Goal: Find specific page/section: Find specific page/section

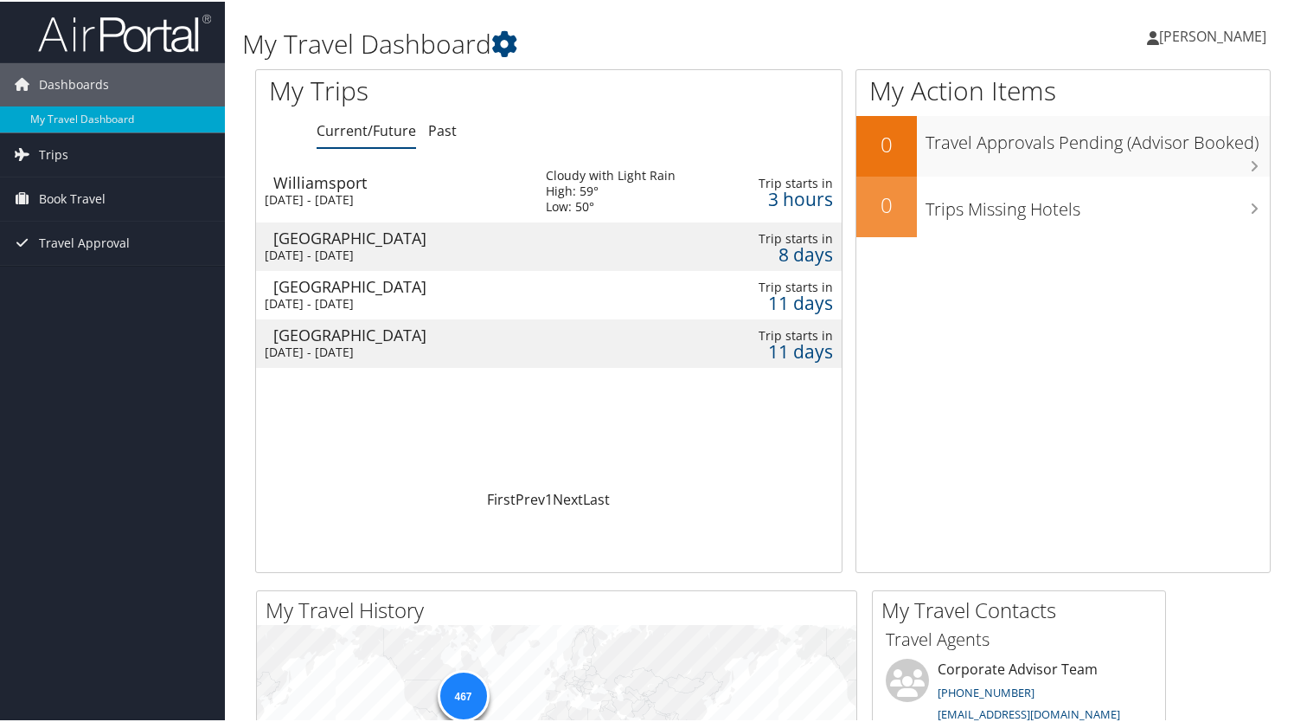
click at [408, 247] on div "[DATE] - [DATE]" at bounding box center [392, 254] width 255 height 16
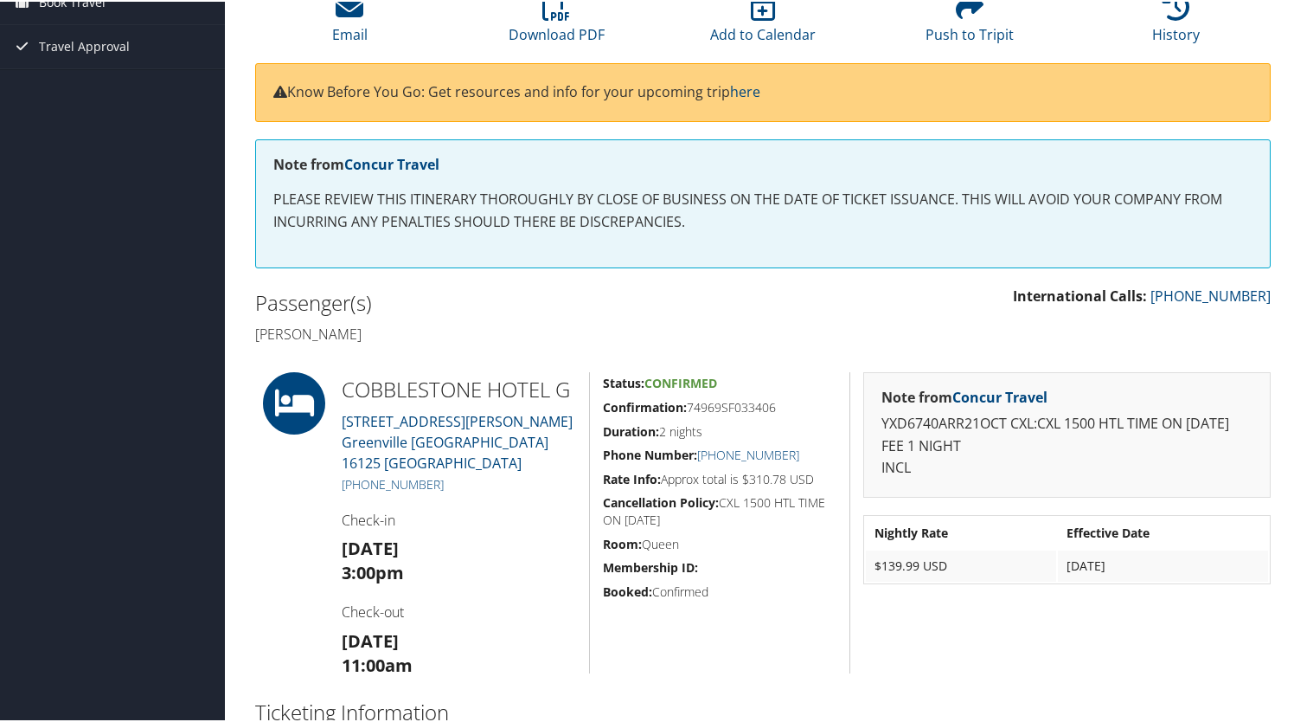
scroll to position [173, 0]
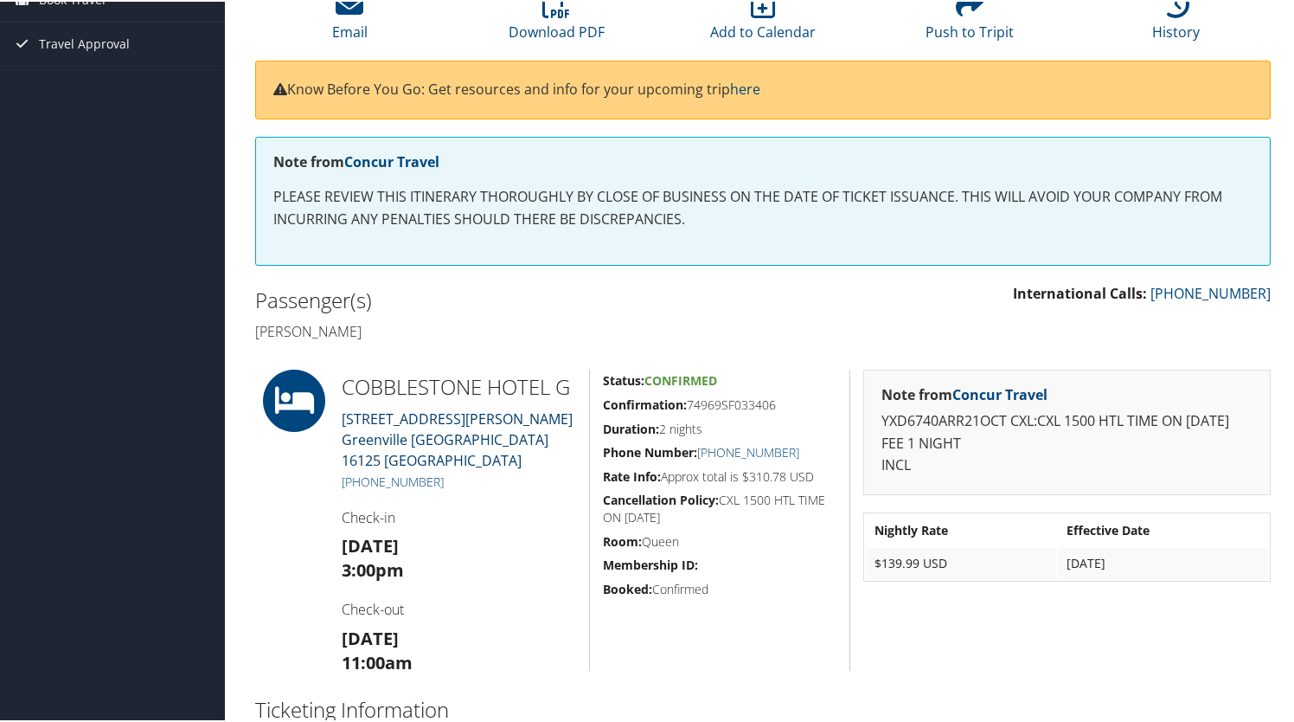
click at [355, 428] on link "81 Hadley Road Greenville PA 16125 US" at bounding box center [457, 438] width 231 height 61
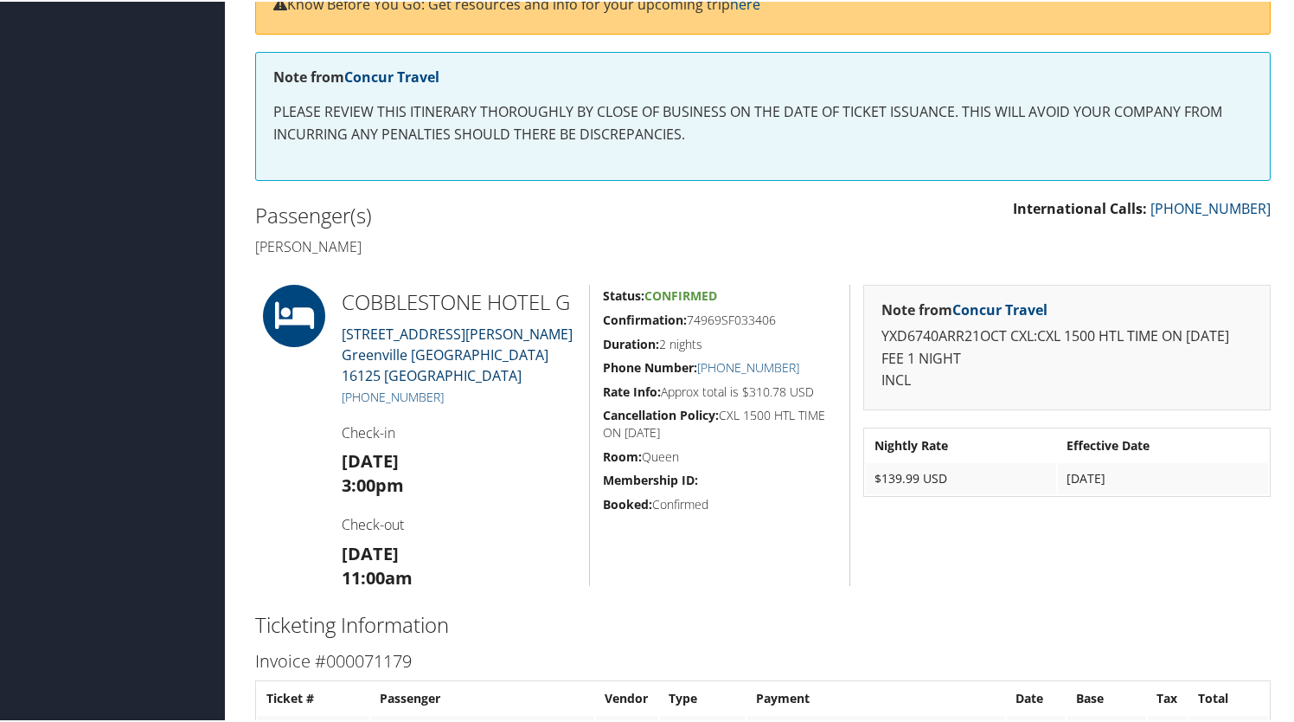
scroll to position [0, 0]
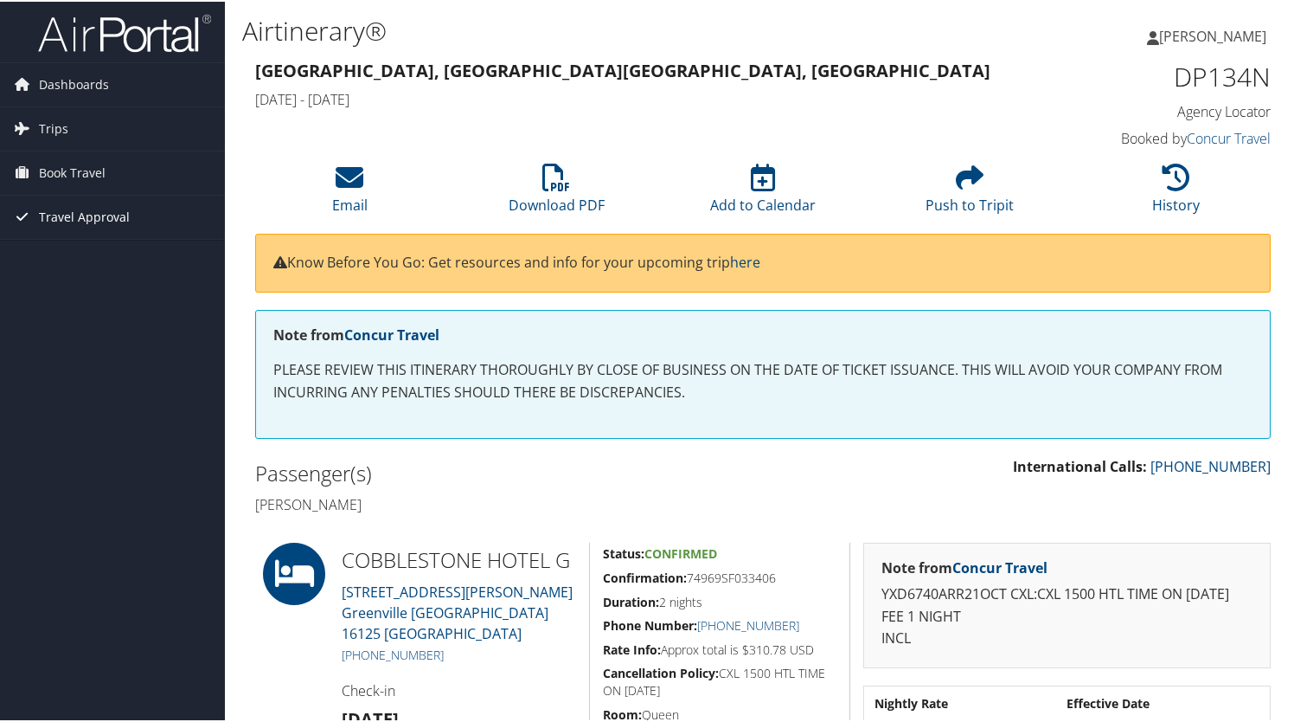
click at [78, 212] on span "Travel Approval" at bounding box center [84, 215] width 91 height 43
click at [82, 271] on link "Approved Trips" at bounding box center [112, 276] width 225 height 26
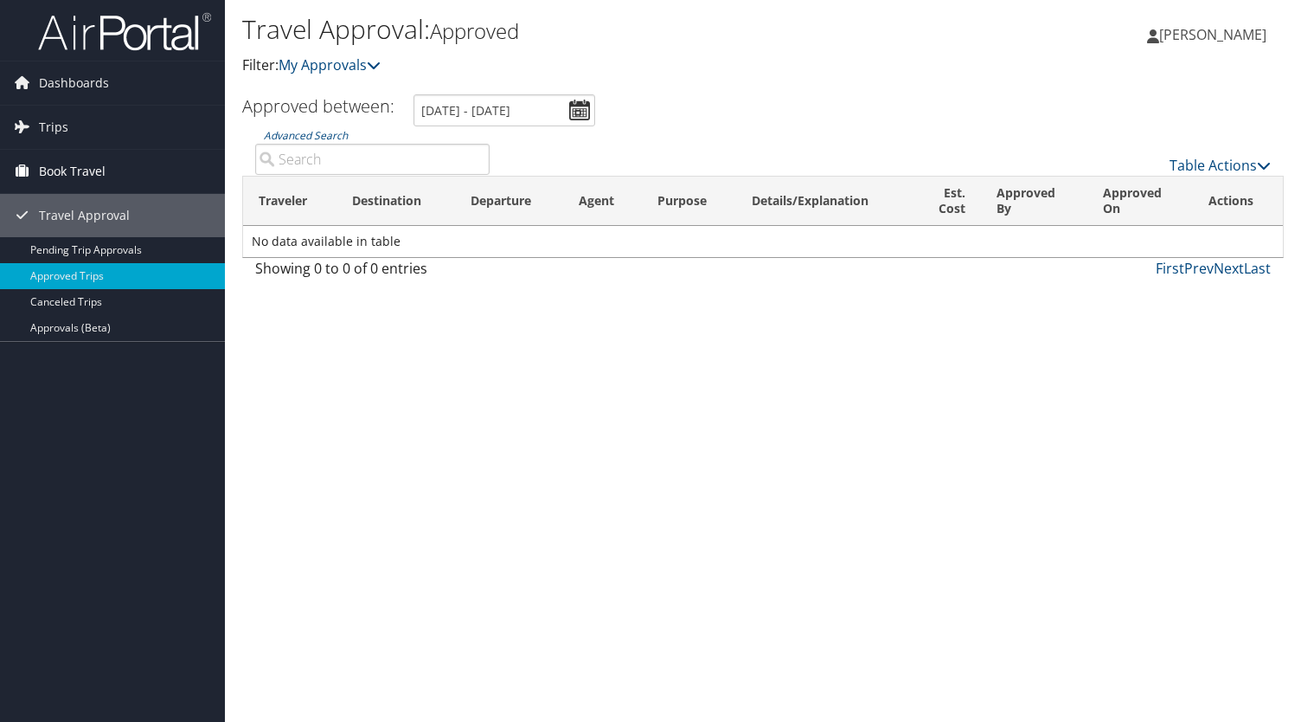
click at [61, 169] on span "Book Travel" at bounding box center [72, 171] width 67 height 43
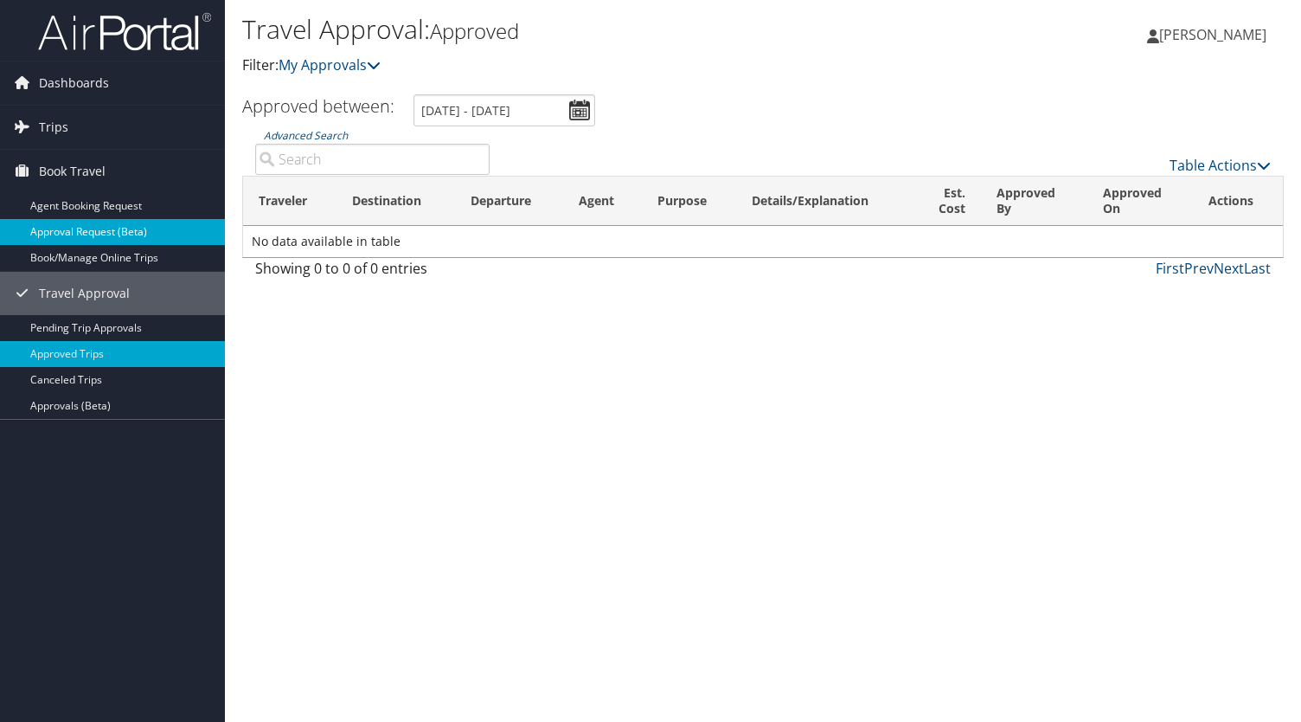
click at [55, 232] on link "Approval Request (Beta)" at bounding box center [112, 232] width 225 height 26
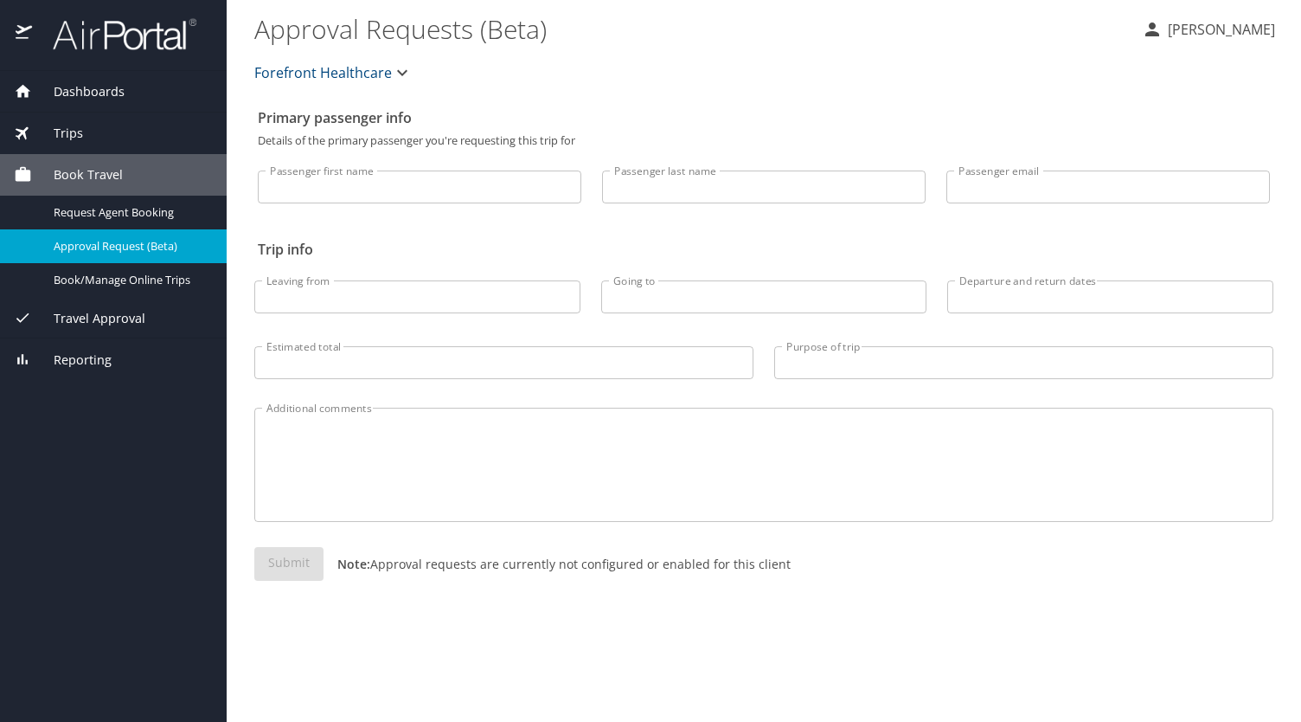
click at [27, 86] on icon at bounding box center [23, 91] width 18 height 18
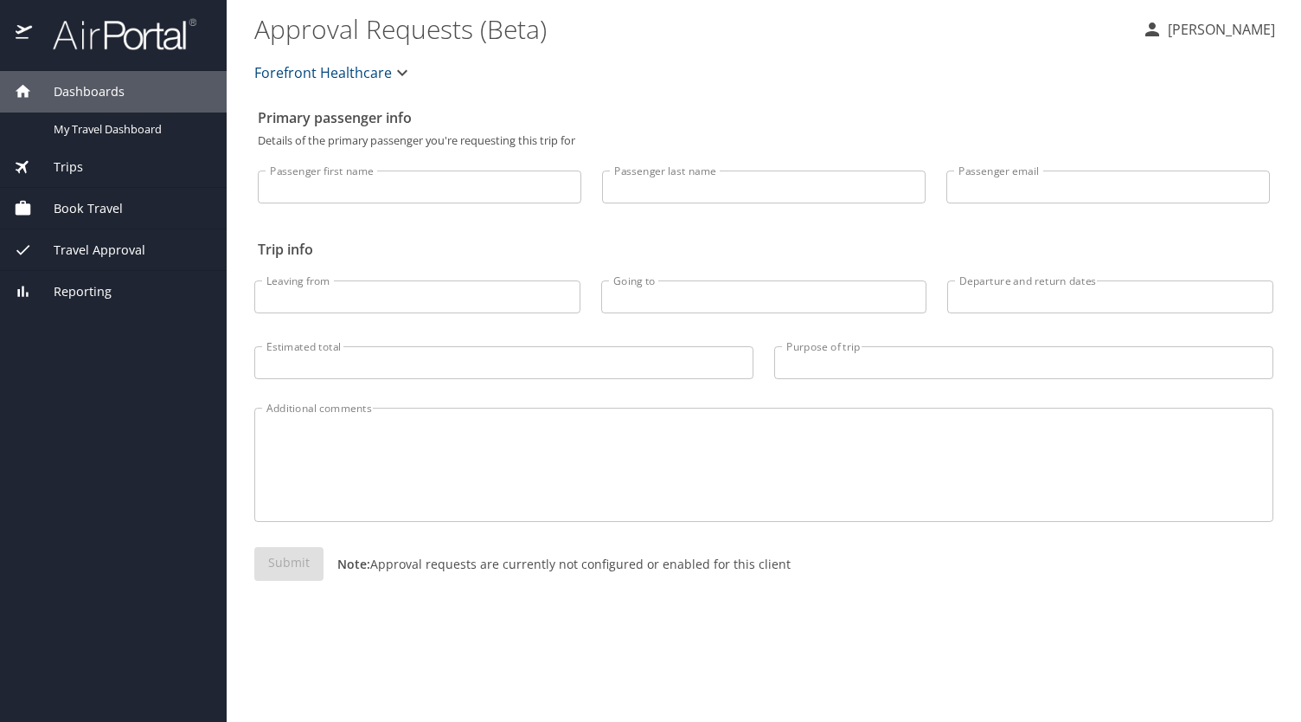
click at [106, 150] on div "Trips" at bounding box center [113, 167] width 227 height 42
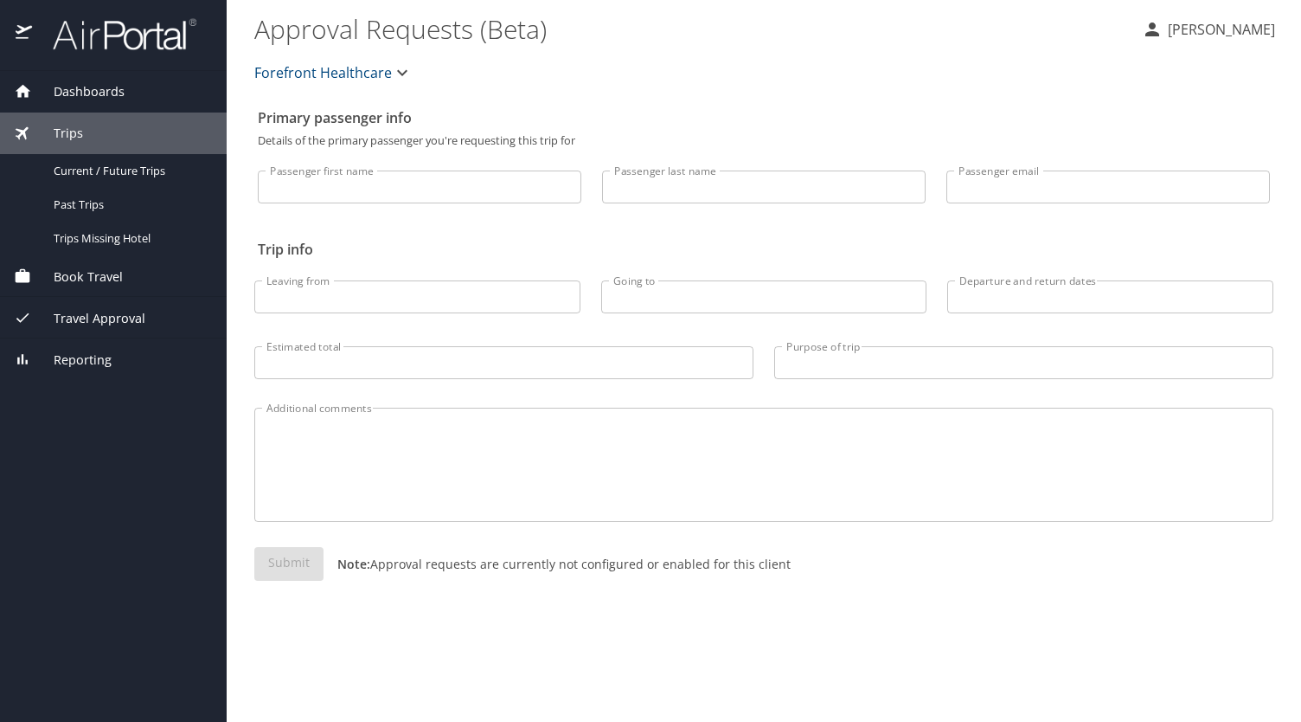
click at [108, 125] on div "Trips" at bounding box center [113, 133] width 199 height 19
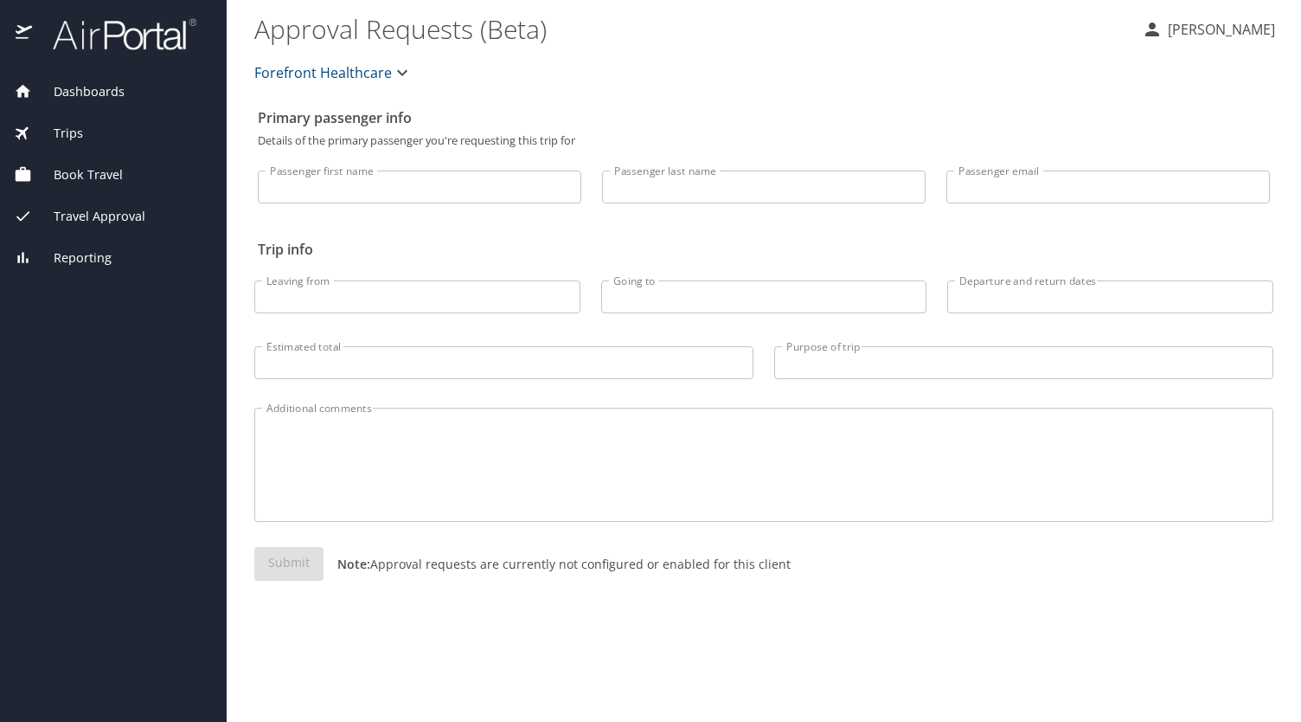
click at [75, 95] on span "Dashboards" at bounding box center [78, 91] width 93 height 19
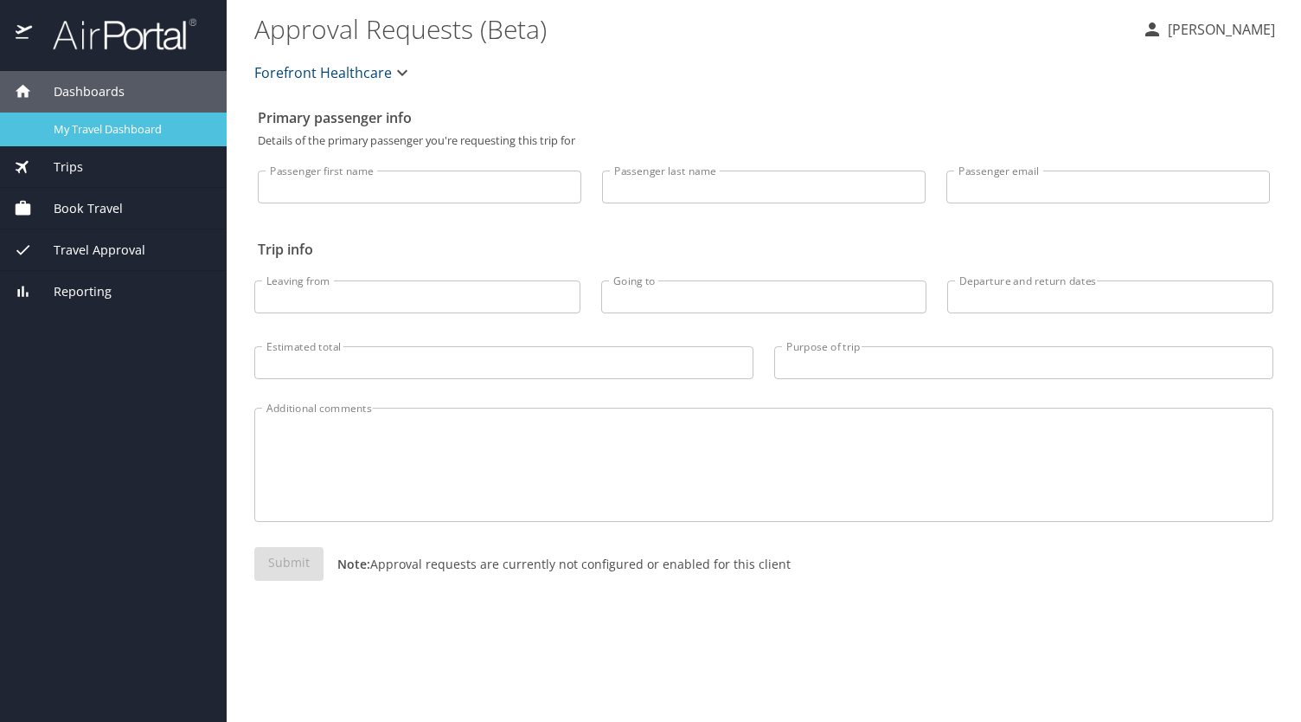
click at [72, 131] on span "My Travel Dashboard" at bounding box center [130, 129] width 152 height 16
